Goal: Information Seeking & Learning: Check status

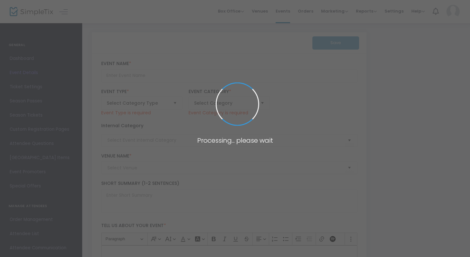
type input "PASS THE OKRA - The SheATL Summer Theater Festival 2025"
type textarea "PASS THE OKRA By [PERSON_NAME] A messy, post-[PERSON_NAME] coming-of-age play."
type input "Buy Tickets"
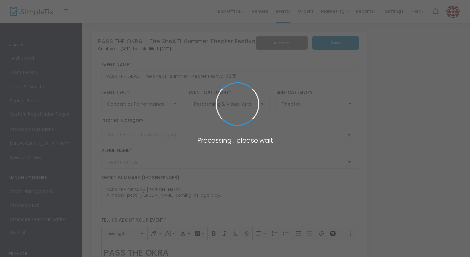
type input "SheATL In-Person"
type input "7 [GEOGRAPHIC_DATA] (7 Stages)"
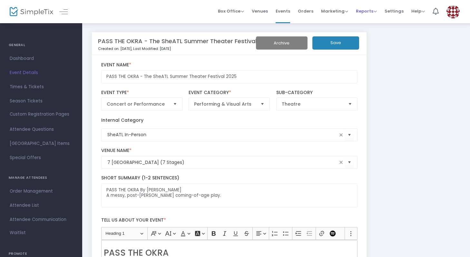
click at [364, 13] on span "Reports" at bounding box center [366, 11] width 21 height 6
click at [330, 11] on span "Marketing" at bounding box center [334, 11] width 27 height 6
click at [307, 11] on span "Orders" at bounding box center [305, 11] width 15 height 16
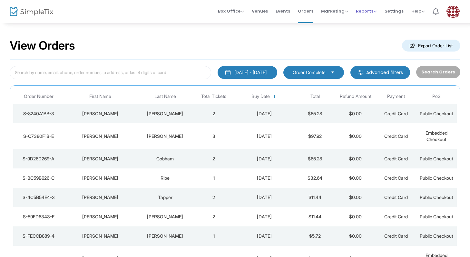
click at [362, 10] on span "Reports" at bounding box center [366, 11] width 21 height 6
click at [375, 34] on li "Sales Reports" at bounding box center [377, 34] width 42 height 13
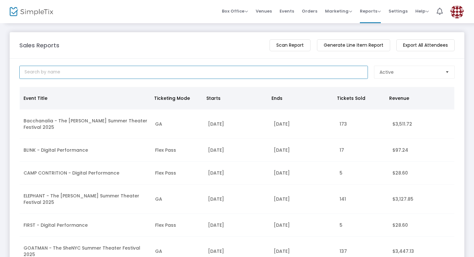
click at [263, 66] on input at bounding box center [193, 72] width 348 height 13
type input "sheATL"
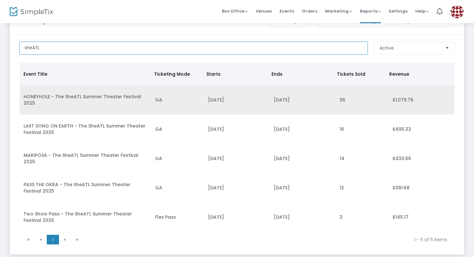
scroll to position [27, 0]
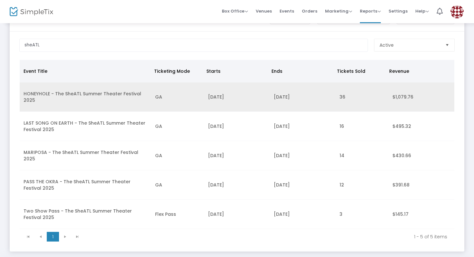
click at [84, 99] on td "HONEYHOLE - The SheATL Summer Theater Festival 2025" at bounding box center [85, 96] width 131 height 29
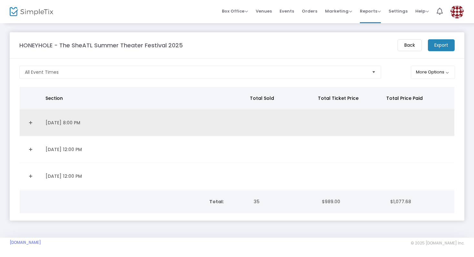
click at [35, 121] on link "Expand Details" at bounding box center [31, 123] width 14 height 10
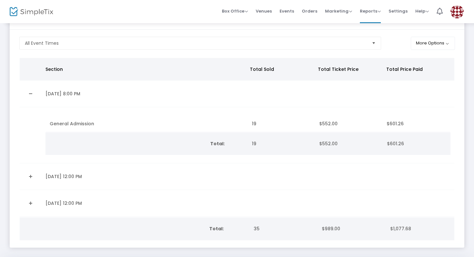
scroll to position [51, 0]
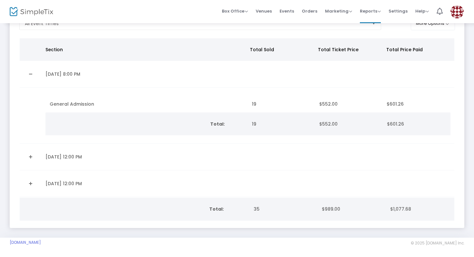
click at [86, 153] on td "[DATE] 12:00 PM" at bounding box center [145, 157] width 206 height 27
click at [33, 157] on link "Expand Details" at bounding box center [31, 157] width 14 height 10
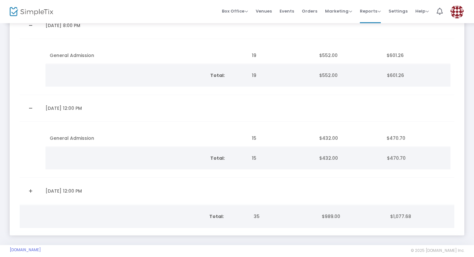
scroll to position [107, 0]
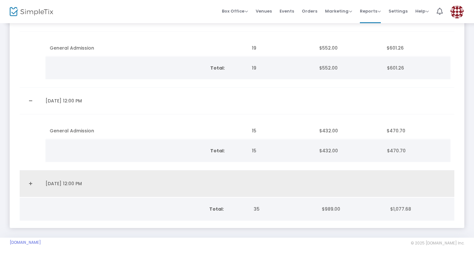
click at [119, 181] on td "[DATE] 12:00 PM" at bounding box center [145, 183] width 206 height 27
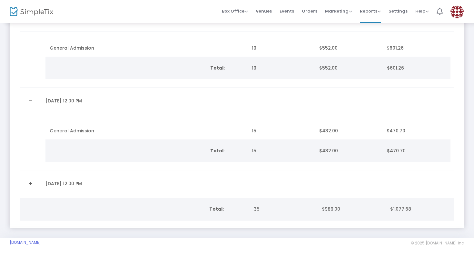
click at [26, 178] on link "Expand Details" at bounding box center [31, 183] width 14 height 10
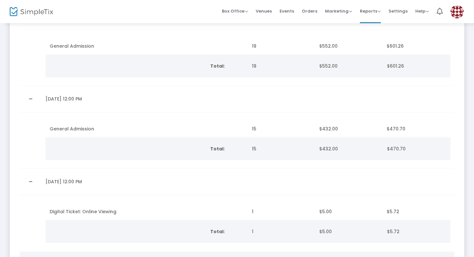
scroll to position [0, 0]
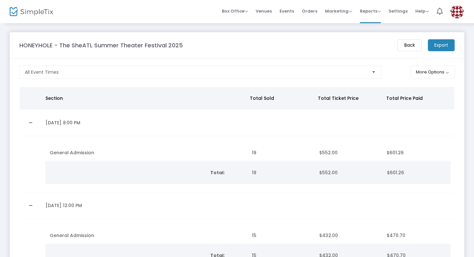
click at [409, 45] on m-button "Back" at bounding box center [409, 45] width 24 height 12
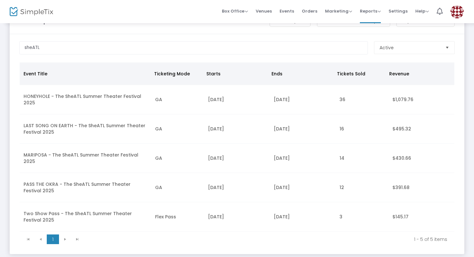
scroll to position [25, 0]
click at [62, 124] on td "LAST SONG ON EARTH - The SheATL Summer Theater Festival 2025" at bounding box center [85, 128] width 131 height 29
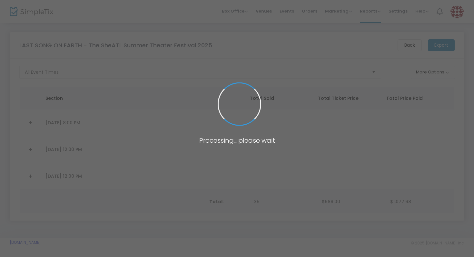
scroll to position [0, 0]
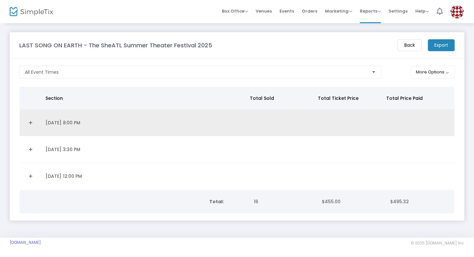
click at [31, 124] on link "Expand Details" at bounding box center [31, 123] width 14 height 10
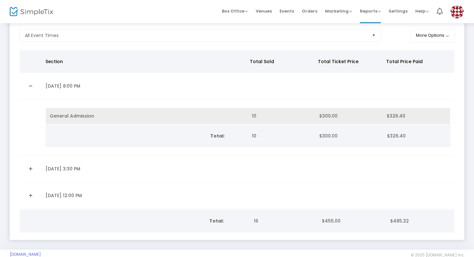
scroll to position [36, 0]
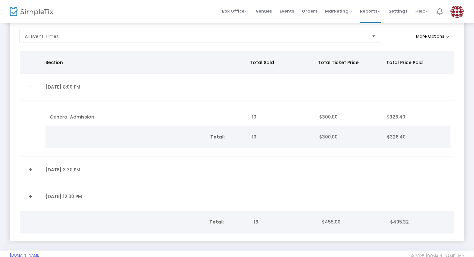
click at [44, 163] on td "[DATE] 3:30 PM" at bounding box center [145, 170] width 206 height 27
click at [36, 168] on link "Expand Details" at bounding box center [31, 170] width 14 height 10
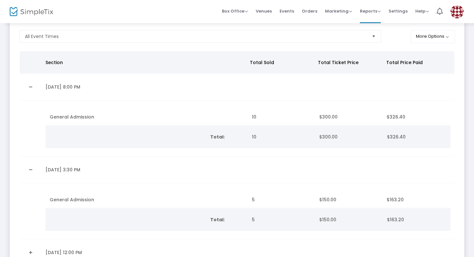
scroll to position [80, 0]
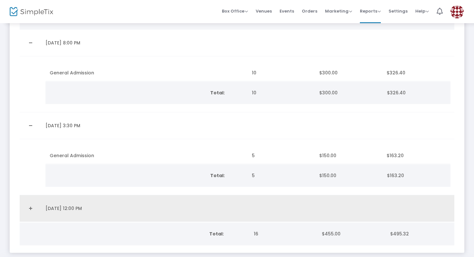
click at [34, 216] on td "Data table" at bounding box center [31, 208] width 22 height 27
click at [27, 207] on link "Expand Details" at bounding box center [31, 208] width 14 height 10
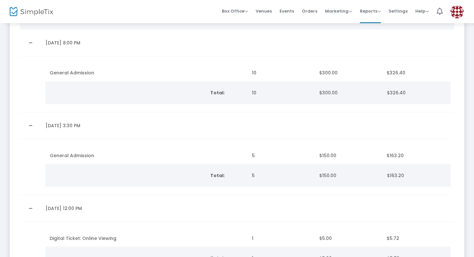
scroll to position [0, 0]
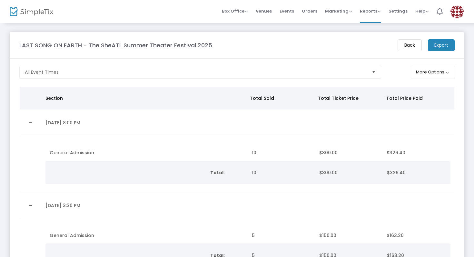
click at [407, 44] on m-button "Back" at bounding box center [409, 45] width 24 height 12
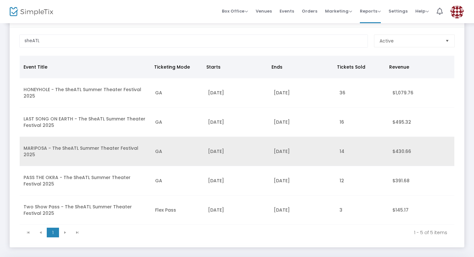
scroll to position [53, 0]
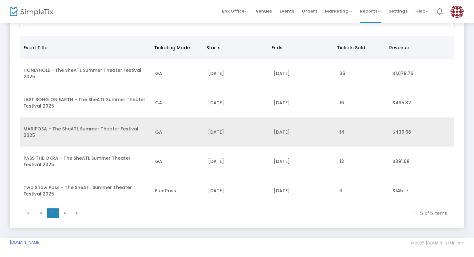
click at [79, 127] on td "MARIPOSA - The SheATL Summer Theater Festival 2025" at bounding box center [85, 132] width 131 height 29
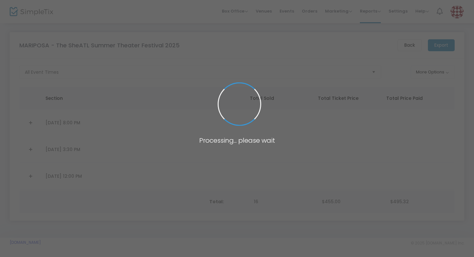
scroll to position [0, 0]
click at [79, 127] on span at bounding box center [237, 128] width 474 height 257
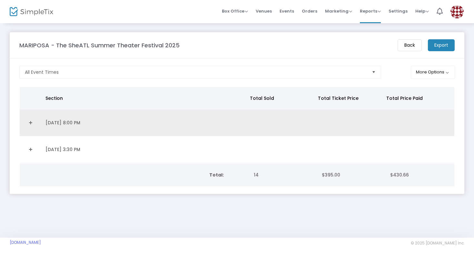
click at [86, 125] on td "[DATE] 8:00 PM" at bounding box center [145, 123] width 206 height 27
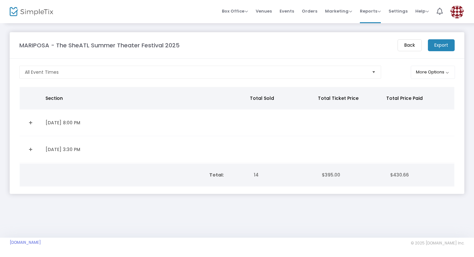
click at [31, 125] on link "Expand Details" at bounding box center [31, 123] width 14 height 10
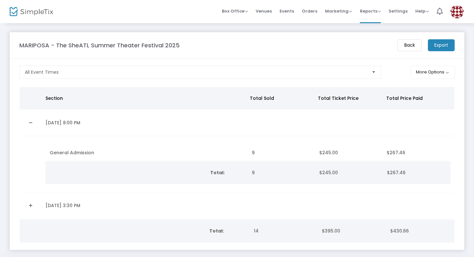
click at [18, 206] on div "Section Total Sold Total Ticket Price Total Price Paid [DATE] 8:00 PM sectionTi…" at bounding box center [236, 165] width 441 height 156
click at [34, 203] on link "Expand Details" at bounding box center [31, 205] width 14 height 10
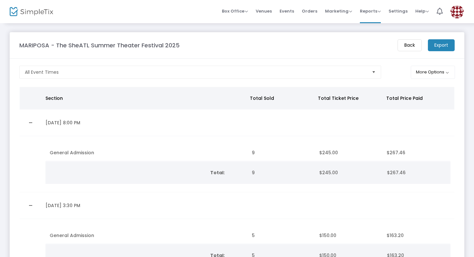
click at [412, 44] on m-button "Back" at bounding box center [409, 45] width 24 height 12
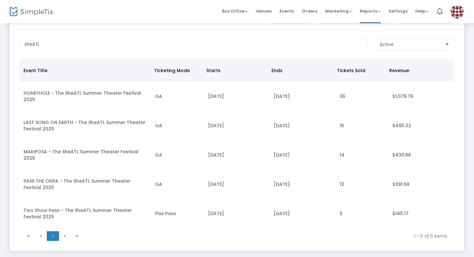
scroll to position [30, 0]
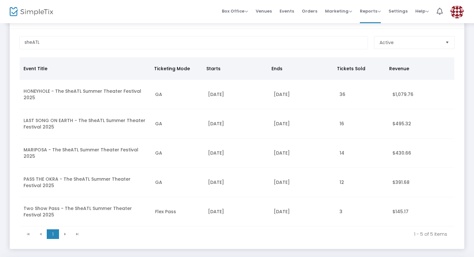
click at [96, 180] on td "PASS THE OKRA - The SheATL Summer Theater Festival 2025" at bounding box center [85, 182] width 131 height 29
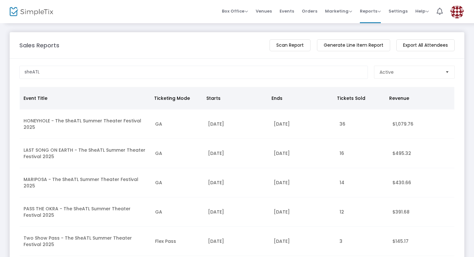
click at [0, 0] on span at bounding box center [0, 0] width 0 height 0
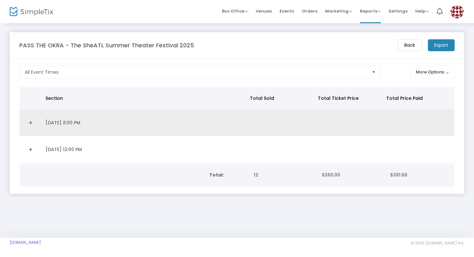
click at [28, 125] on link "Expand Details" at bounding box center [31, 123] width 14 height 10
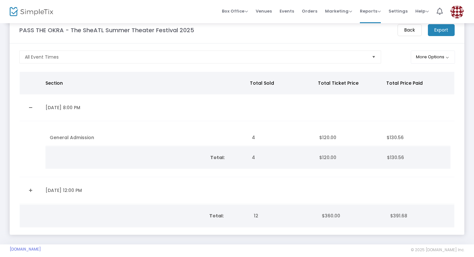
scroll to position [24, 0]
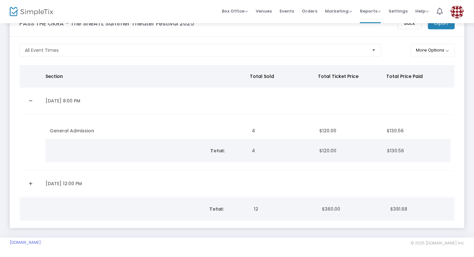
click at [28, 178] on link "Expand Details" at bounding box center [31, 183] width 14 height 10
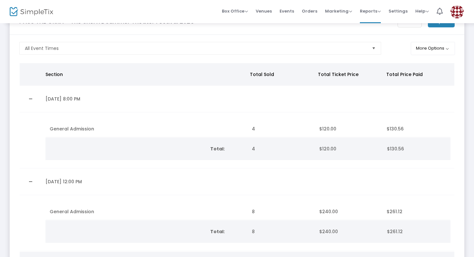
scroll to position [62, 0]
